Goal: Task Accomplishment & Management: Use online tool/utility

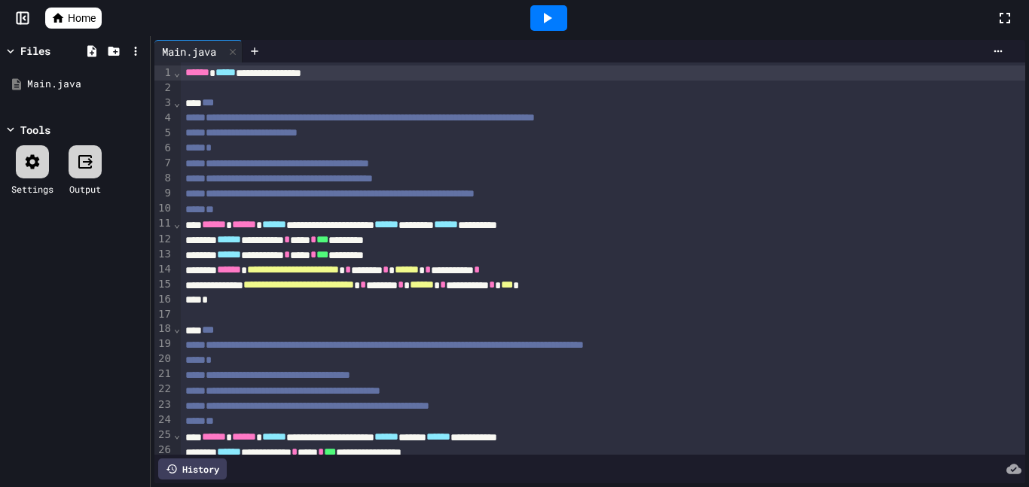
click at [70, 18] on span "Home" at bounding box center [82, 18] width 28 height 15
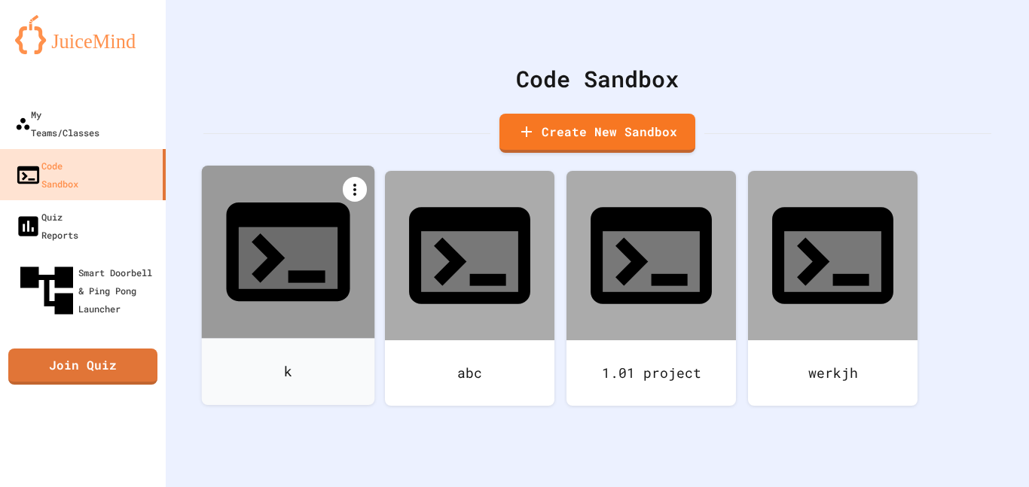
click at [359, 191] on icon at bounding box center [355, 190] width 18 height 18
click at [373, 457] on li "Delete" at bounding box center [295, 481] width 154 height 48
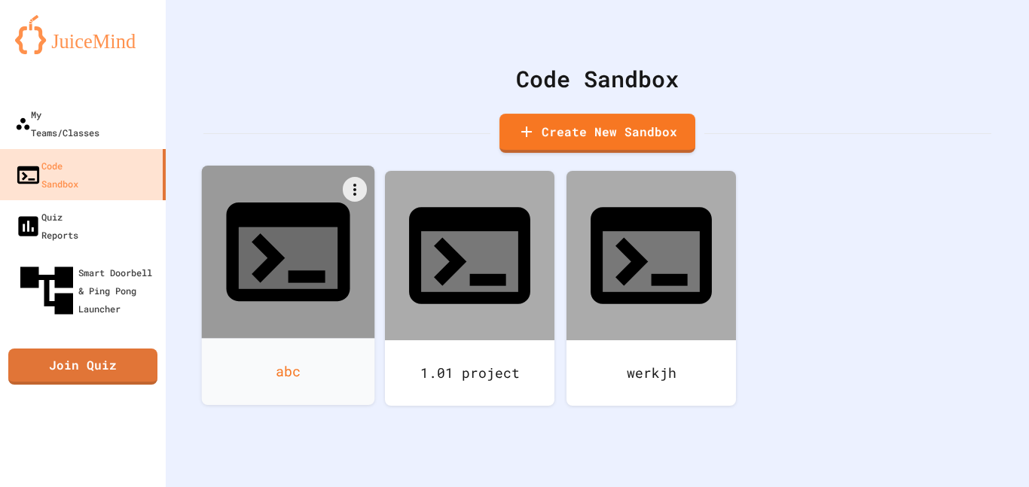
click at [284, 227] on icon at bounding box center [288, 258] width 99 height 62
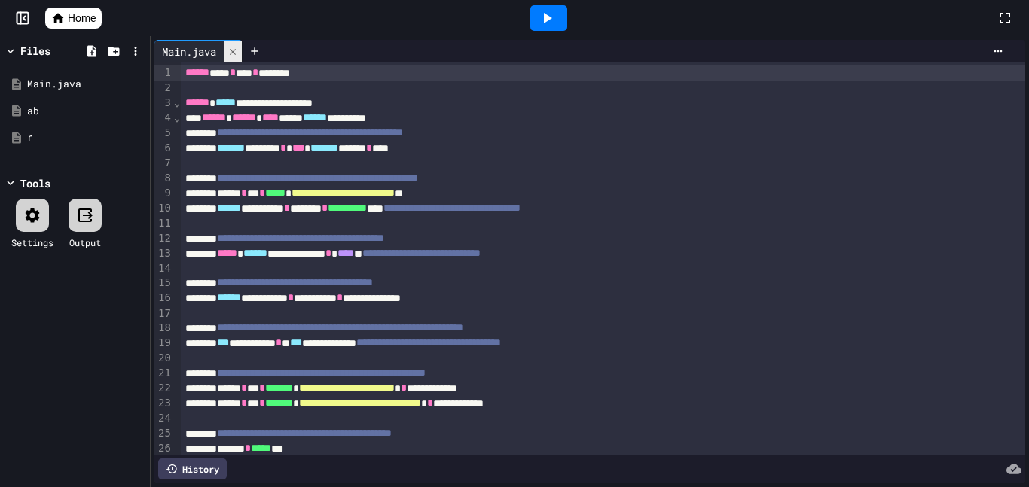
click at [233, 50] on icon at bounding box center [232, 52] width 11 height 11
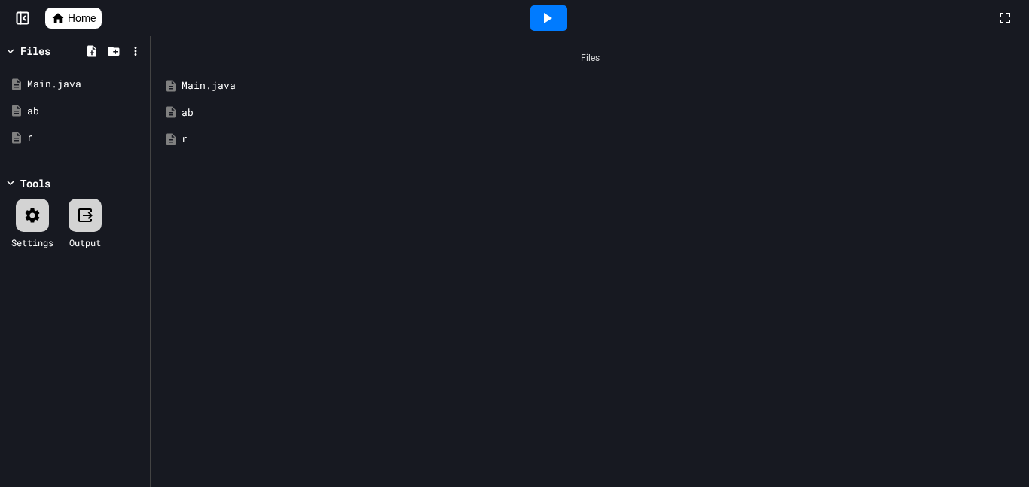
click at [76, 15] on span "Home" at bounding box center [82, 18] width 28 height 15
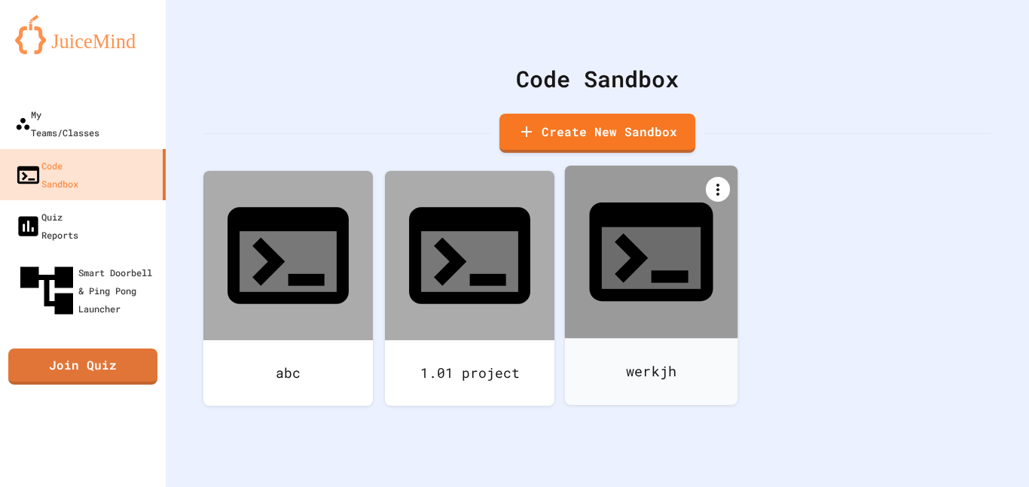
click at [720, 182] on icon at bounding box center [718, 190] width 18 height 18
click at [664, 463] on icon at bounding box center [659, 470] width 11 height 14
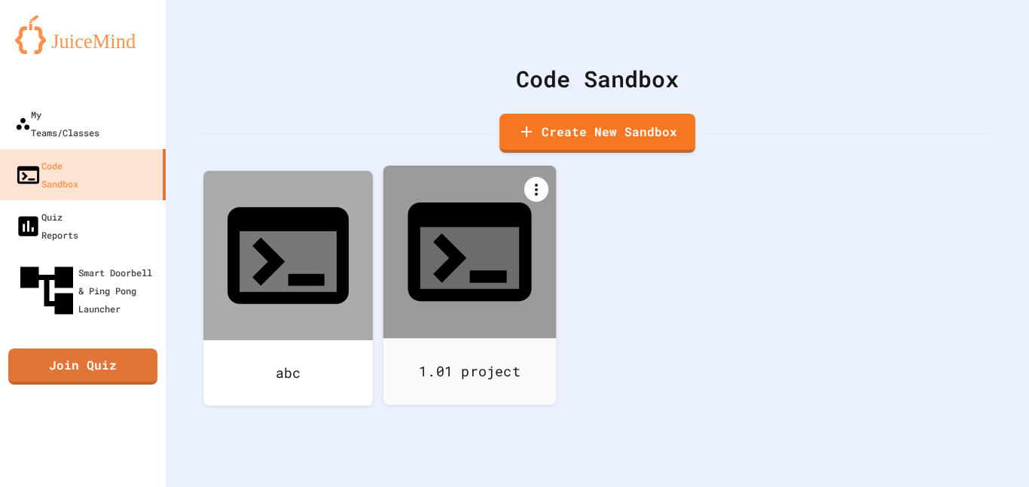
click at [539, 192] on icon at bounding box center [536, 190] width 18 height 18
click at [554, 457] on div at bounding box center [477, 469] width 154 height 24
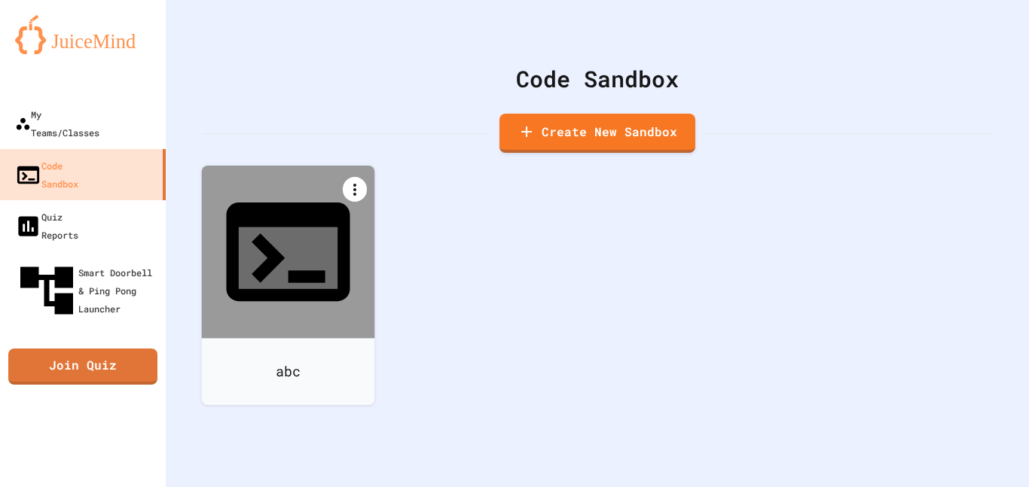
click at [355, 196] on icon at bounding box center [355, 190] width 18 height 18
click at [373, 457] on li "Delete" at bounding box center [295, 481] width 154 height 48
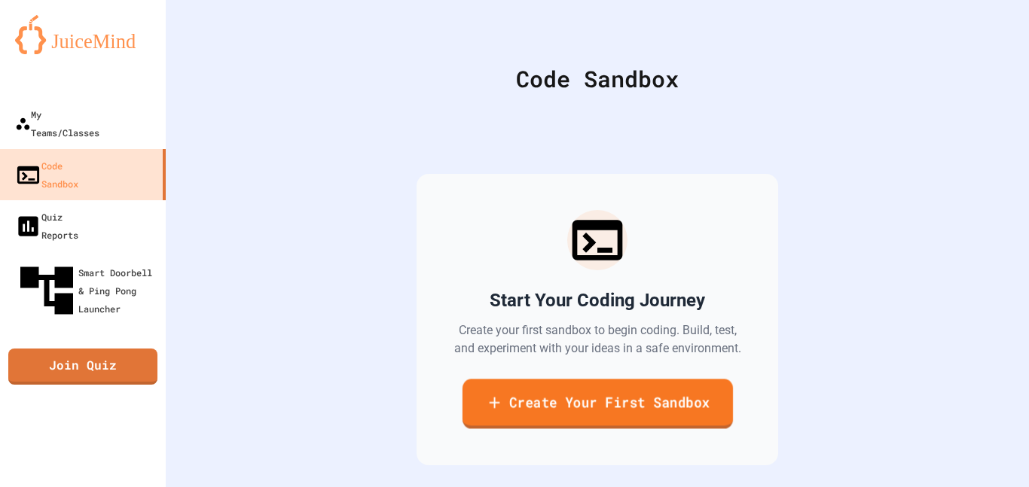
click at [547, 403] on link "Create Your First Sandbox" at bounding box center [597, 404] width 270 height 50
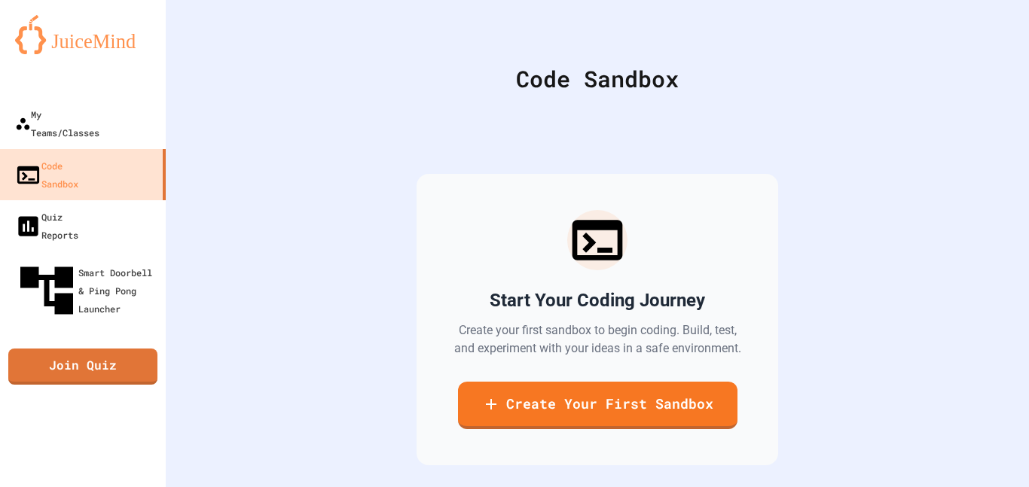
type input "******"
type input "*"
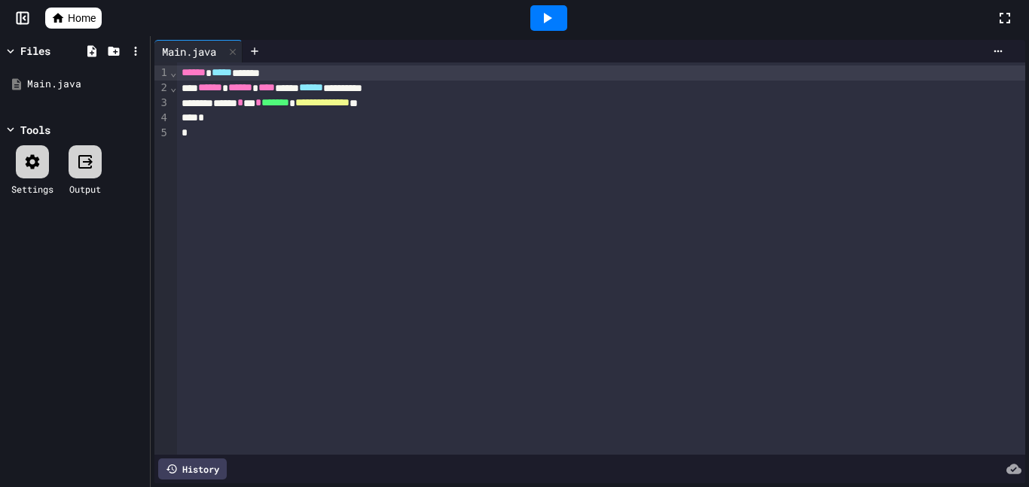
click at [239, 137] on div "*" at bounding box center [601, 133] width 848 height 15
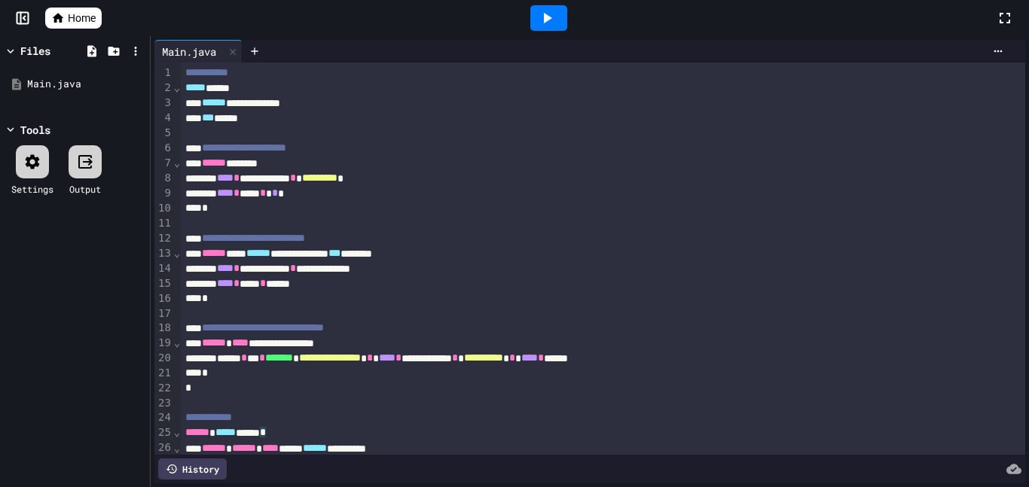
scroll to position [245, 0]
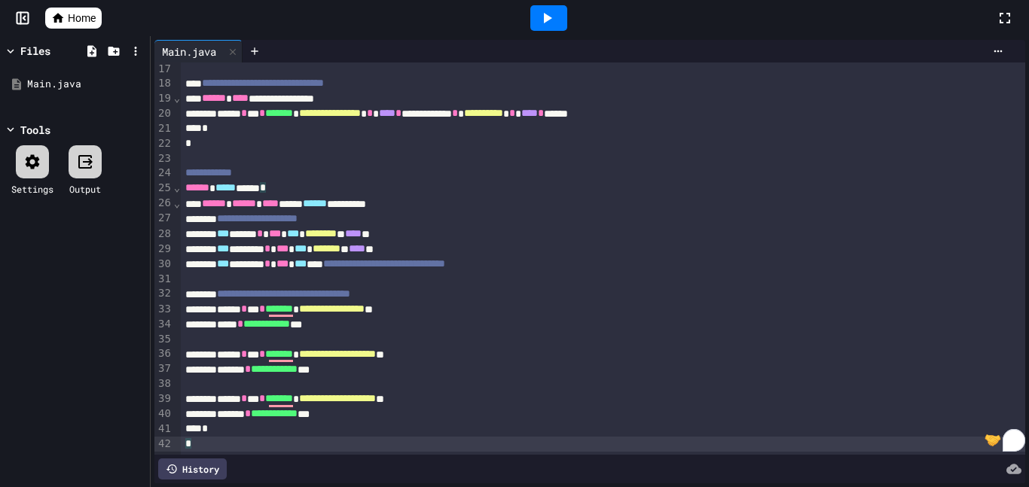
click at [555, 20] on icon at bounding box center [547, 18] width 18 height 18
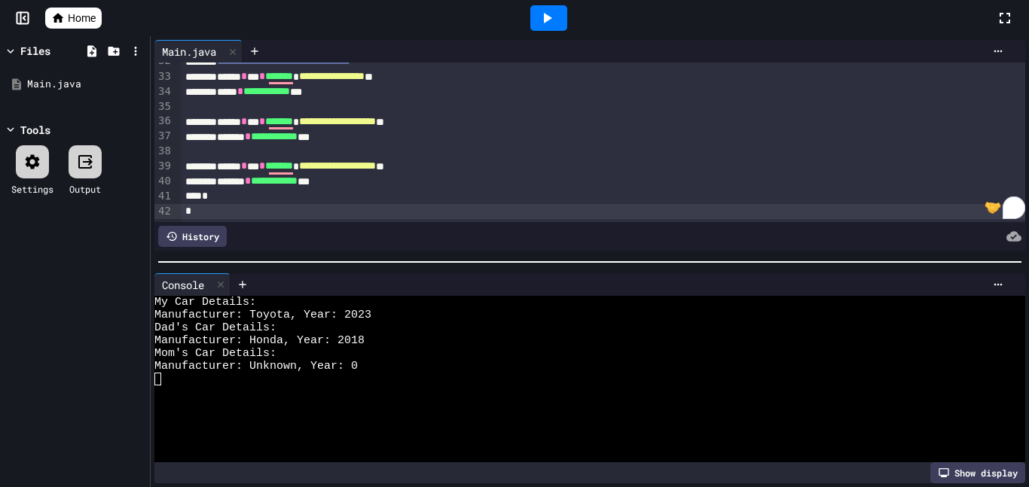
scroll to position [0, 0]
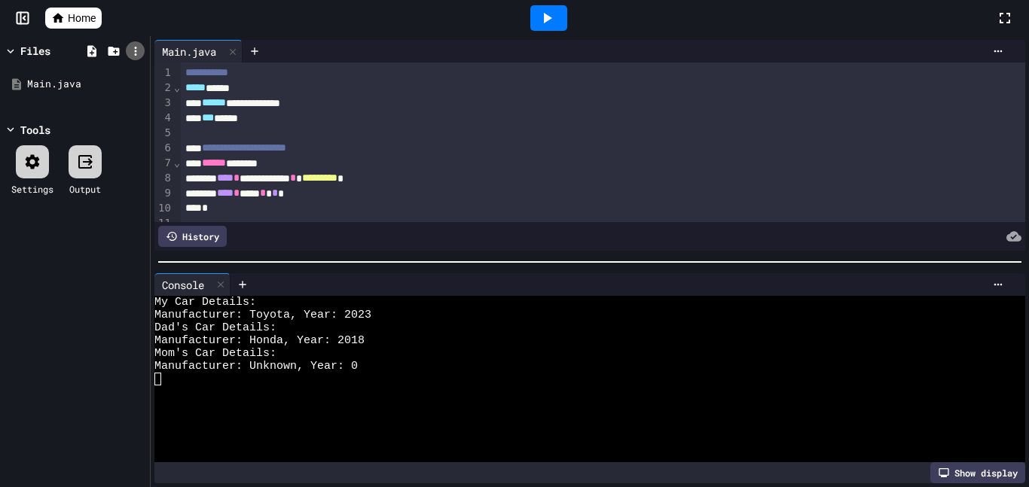
click at [135, 50] on icon at bounding box center [135, 51] width 2 height 9
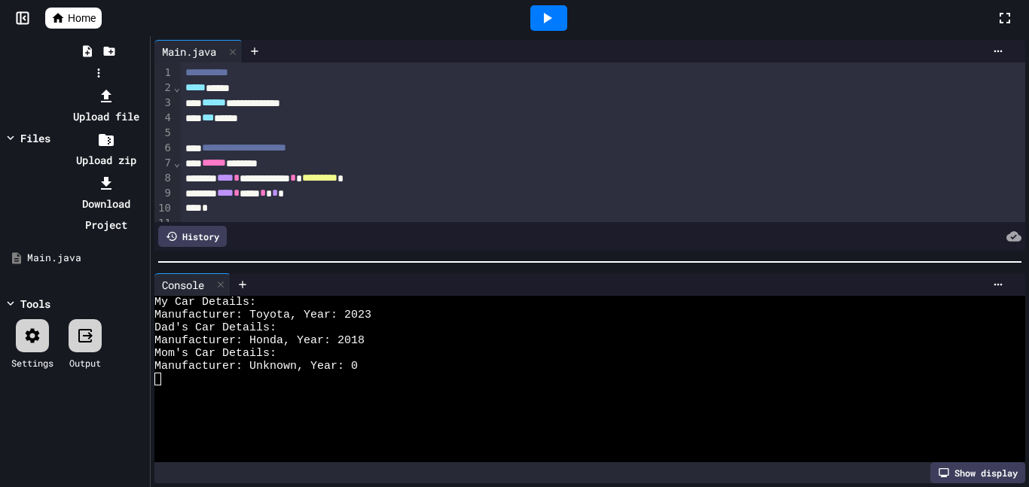
click at [146, 85] on div at bounding box center [98, 85] width 96 height 0
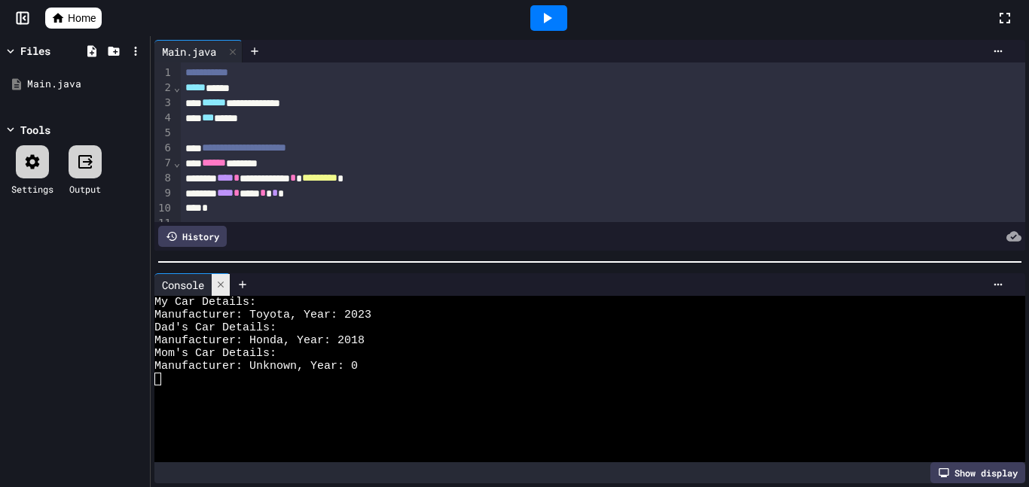
click at [226, 282] on icon at bounding box center [220, 284] width 11 height 11
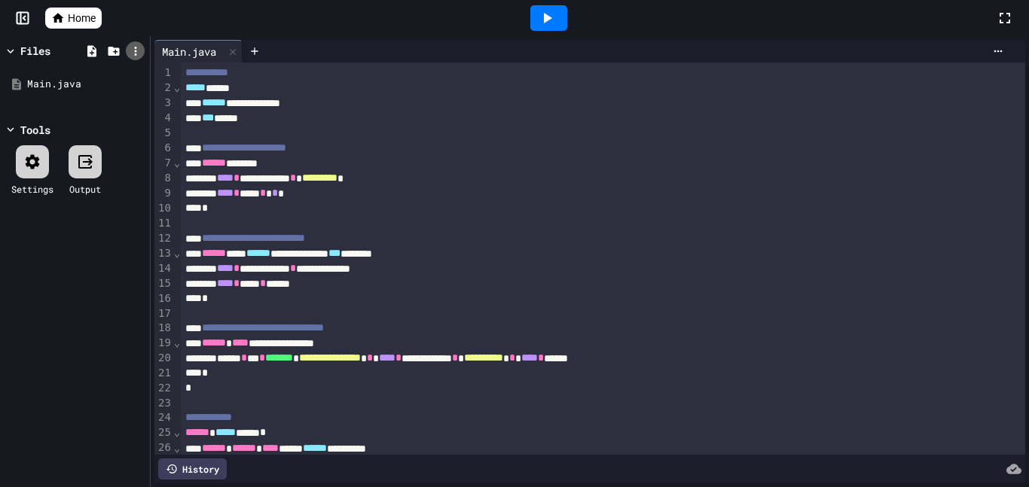
click at [138, 51] on icon at bounding box center [136, 51] width 14 height 14
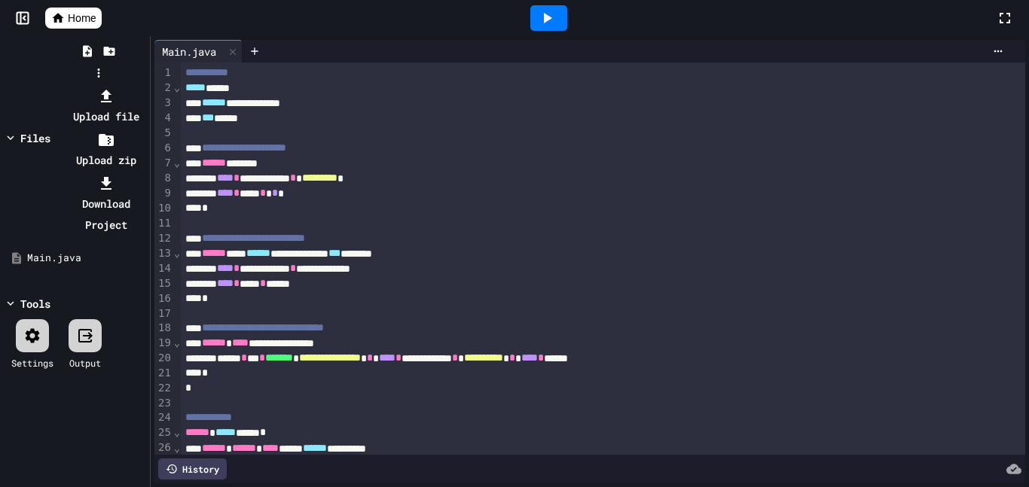
click at [146, 172] on li "Download Project" at bounding box center [106, 203] width 81 height 63
